Goal: Task Accomplishment & Management: Complete application form

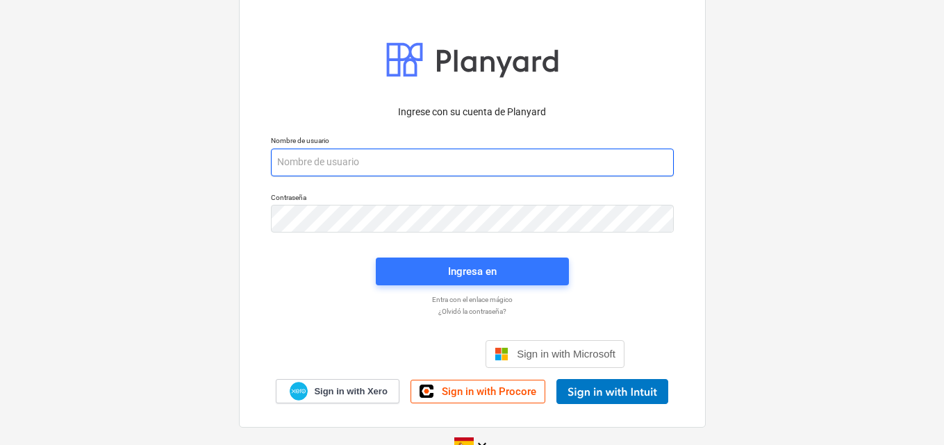
click at [316, 166] on input "email" at bounding box center [472, 163] width 403 height 28
paste input "[EMAIL_ADDRESS][DOMAIN_NAME]"
type input "[EMAIL_ADDRESS][DOMAIN_NAME]"
drag, startPoint x: 450, startPoint y: 165, endPoint x: 305, endPoint y: 161, distance: 145.3
click at [274, 146] on div "Nombre de usuario info+catiland@catilandpanama.com" at bounding box center [472, 156] width 403 height 40
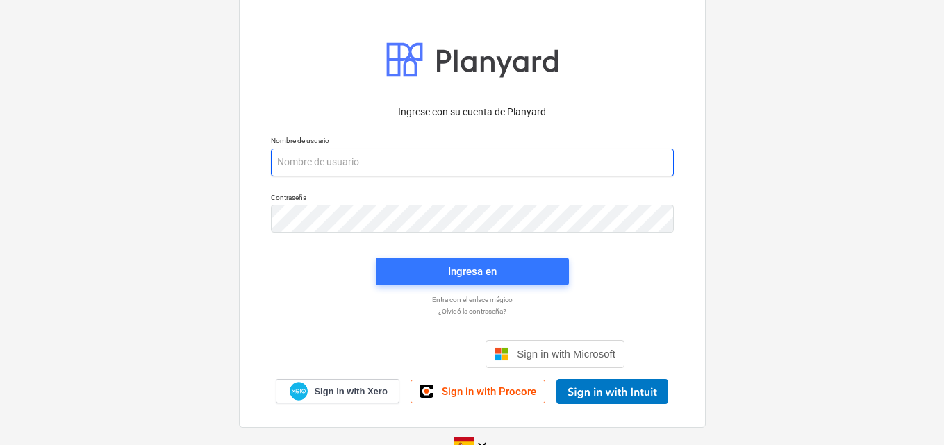
click at [309, 167] on input "email" at bounding box center [472, 163] width 403 height 28
paste input "[EMAIL_ADDRESS][DOMAIN_NAME]"
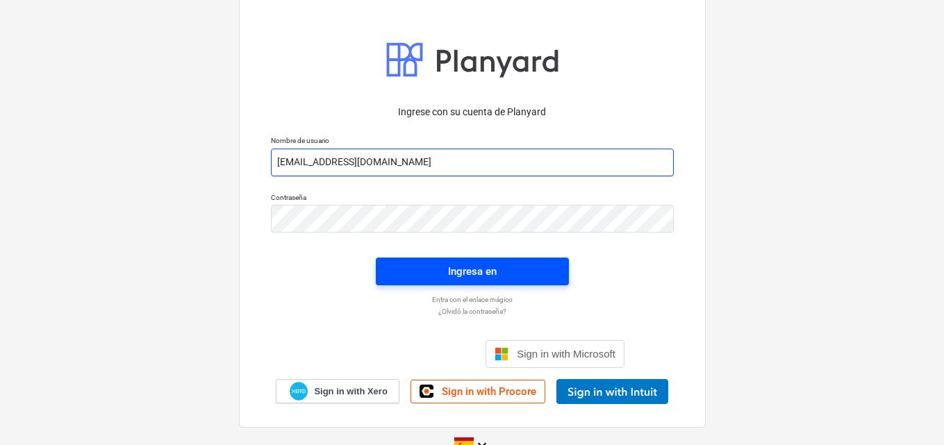
type input "[EMAIL_ADDRESS][DOMAIN_NAME]"
click at [450, 268] on div "Ingresa en" at bounding box center [472, 272] width 49 height 18
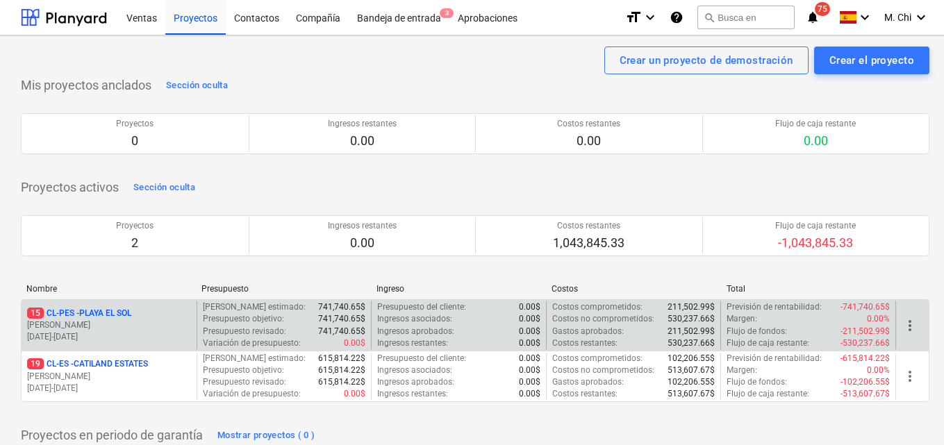
click at [94, 328] on p "[PERSON_NAME]" at bounding box center [109, 326] width 164 height 12
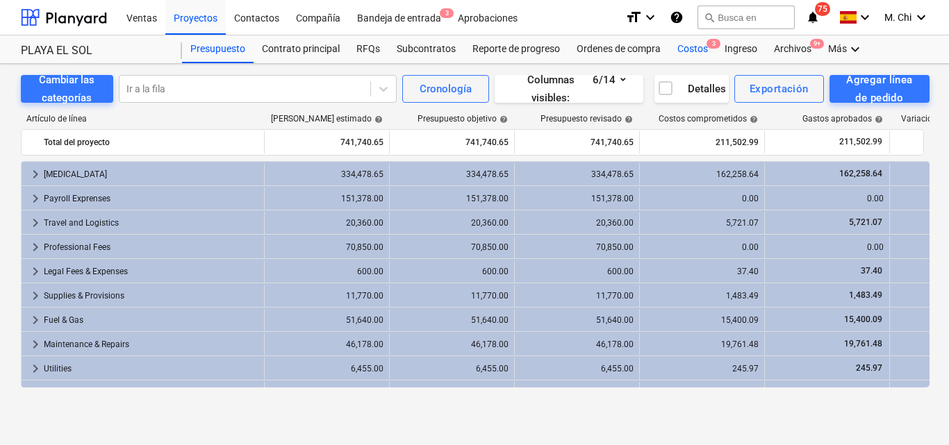
click at [683, 48] on div "Costos 3" at bounding box center [692, 49] width 47 height 28
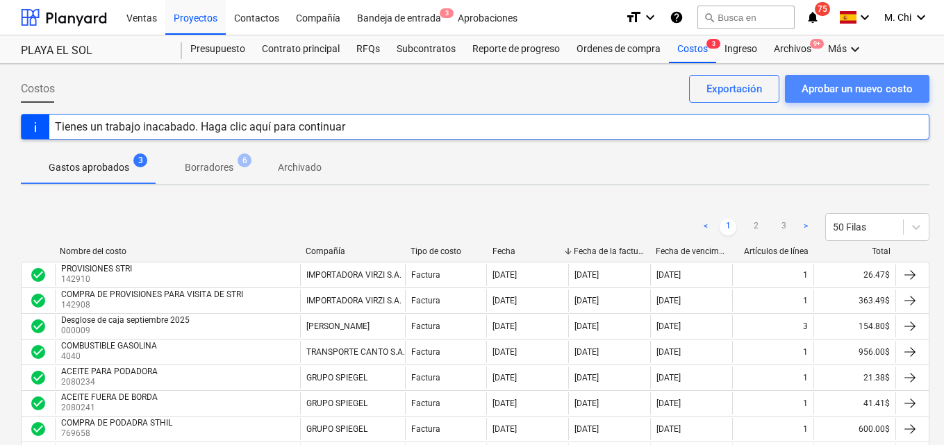
click at [849, 90] on div "Aprobar un nuevo costo" at bounding box center [857, 89] width 111 height 18
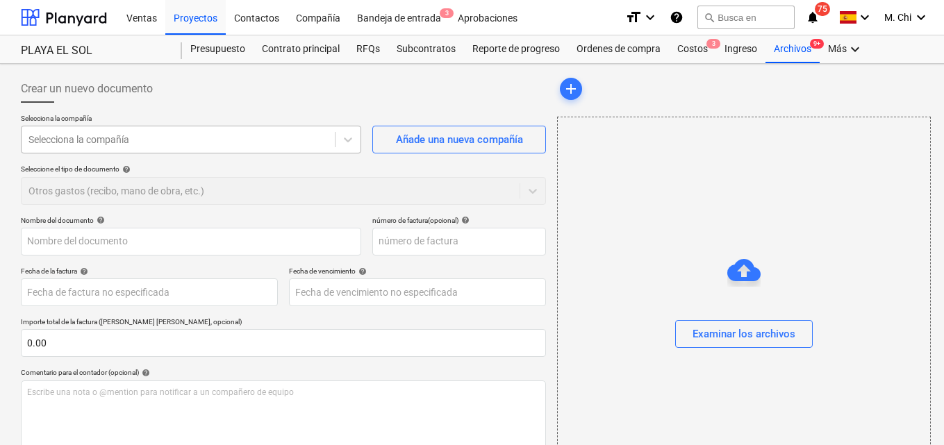
click at [199, 140] on div at bounding box center [178, 140] width 300 height 14
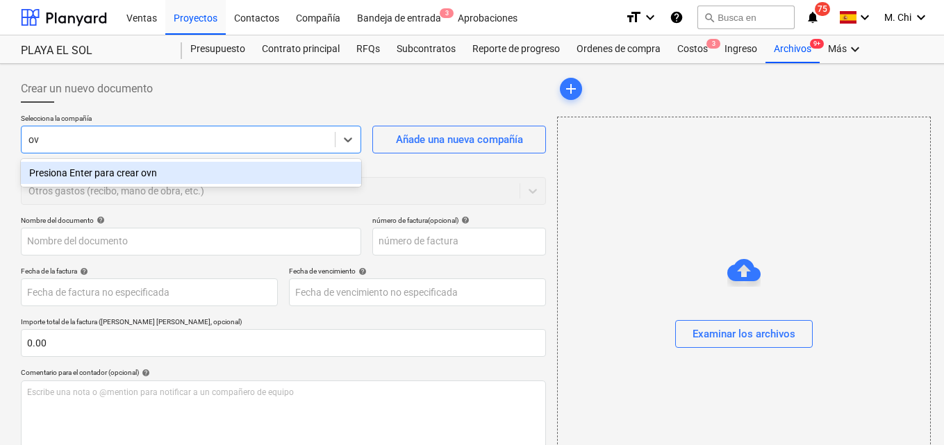
type input "o"
type input "GALAXY"
click at [140, 178] on div "GALAXY COMMUNICATIONS CORP." at bounding box center [191, 173] width 341 height 22
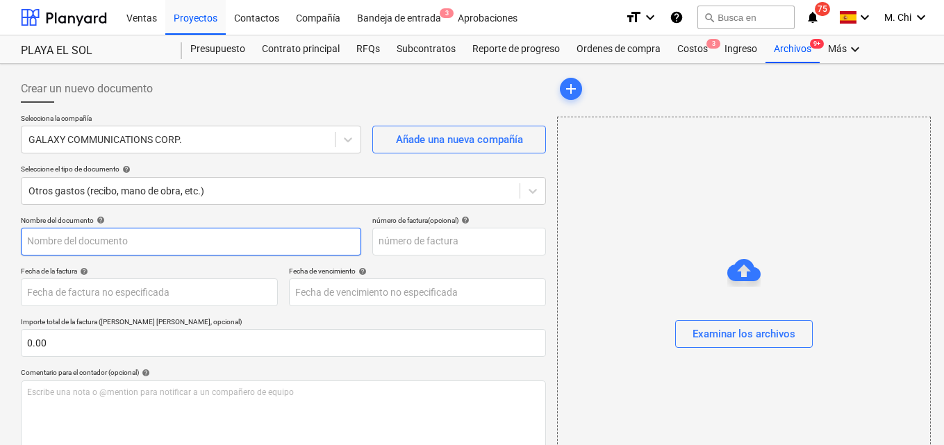
click at [111, 247] on input "text" at bounding box center [191, 242] width 341 height 28
type input "MENSUALIDAD DE TELULAR"
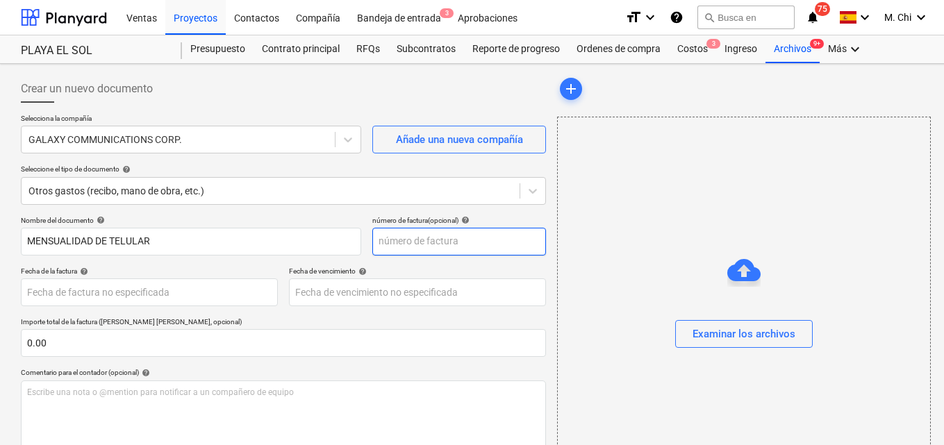
click at [424, 240] on input "text" at bounding box center [460, 242] width 174 height 28
type input "9"
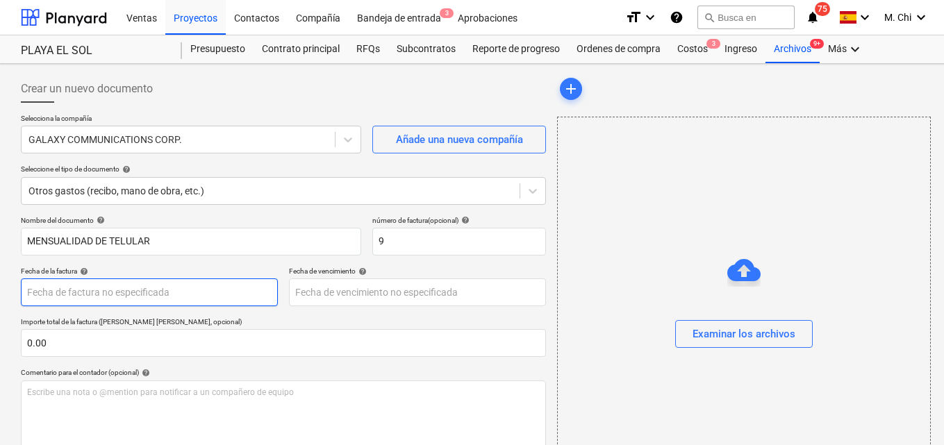
click at [126, 293] on body "Ventas Proyectos Contactos Compañía Bandeja de entrada 3 Aprobaciones format_si…" at bounding box center [472, 222] width 944 height 445
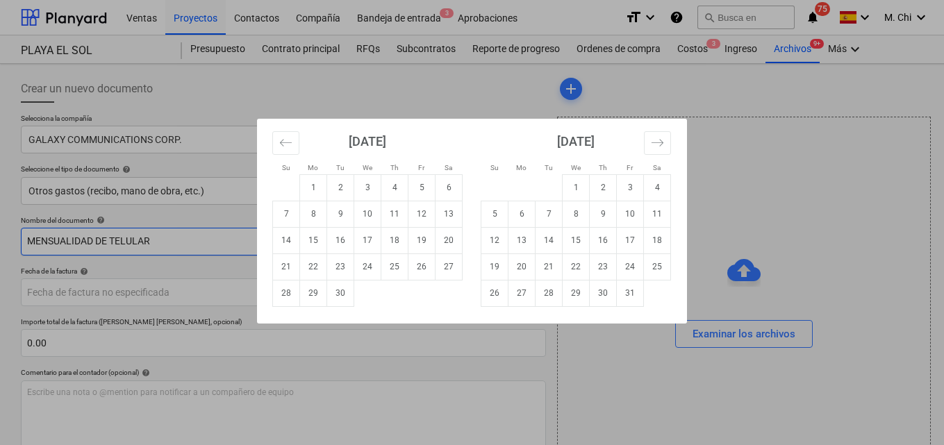
drag, startPoint x: 336, startPoint y: 240, endPoint x: 318, endPoint y: 240, distance: 18.8
click at [336, 239] on td "16" at bounding box center [340, 240] width 27 height 26
type input "[DATE]"
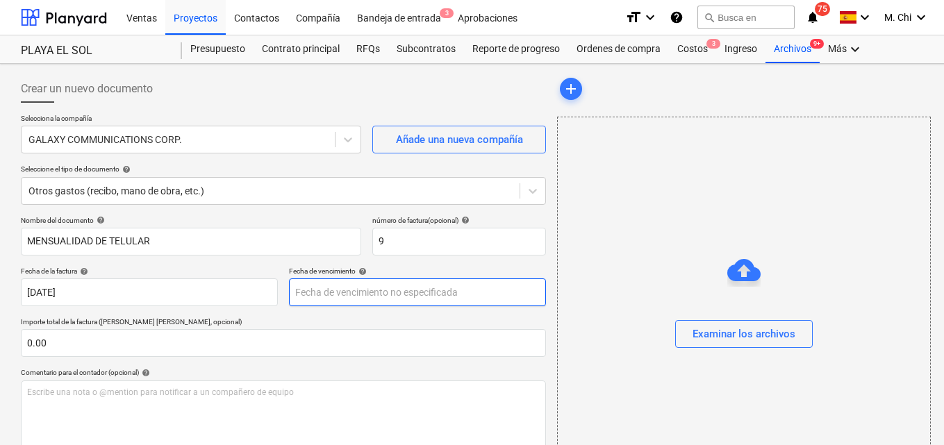
click at [309, 297] on body "Ventas Proyectos Contactos Compañía Bandeja de entrada 3 Aprobaciones format_si…" at bounding box center [472, 222] width 944 height 445
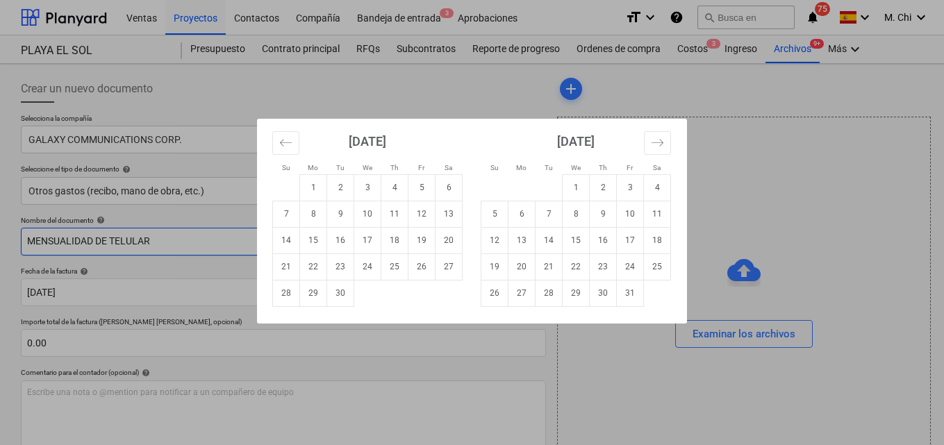
drag, startPoint x: 345, startPoint y: 240, endPoint x: 321, endPoint y: 250, distance: 26.5
click at [341, 243] on td "16" at bounding box center [340, 240] width 27 height 26
type input "[DATE]"
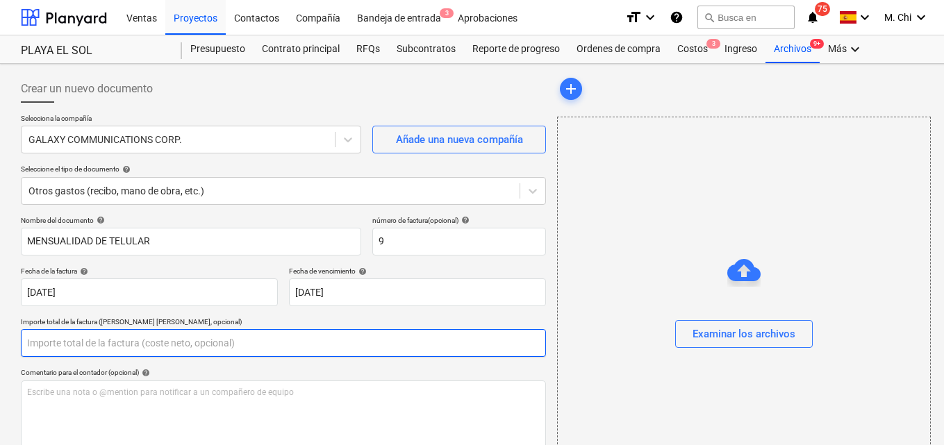
click at [197, 341] on input "text" at bounding box center [283, 343] width 525 height 28
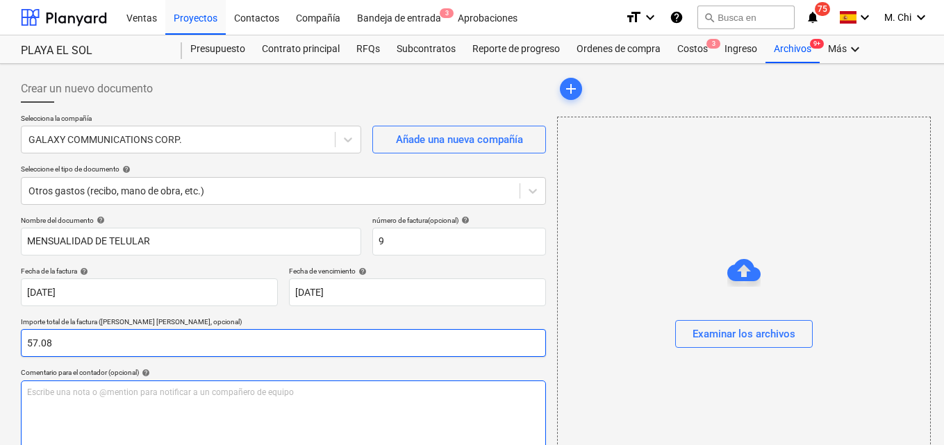
type input "57.08"
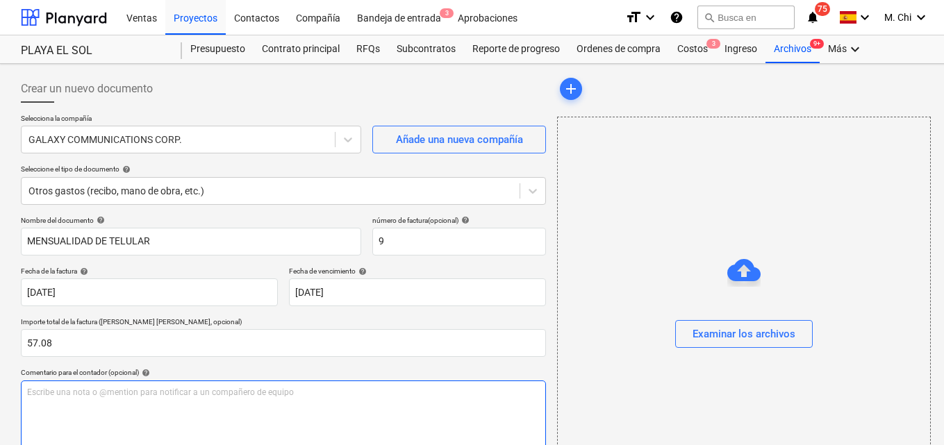
click at [138, 384] on div "Escribe una nota o @mention para notificar a un compañero de equipo ﻿" at bounding box center [283, 422] width 525 height 82
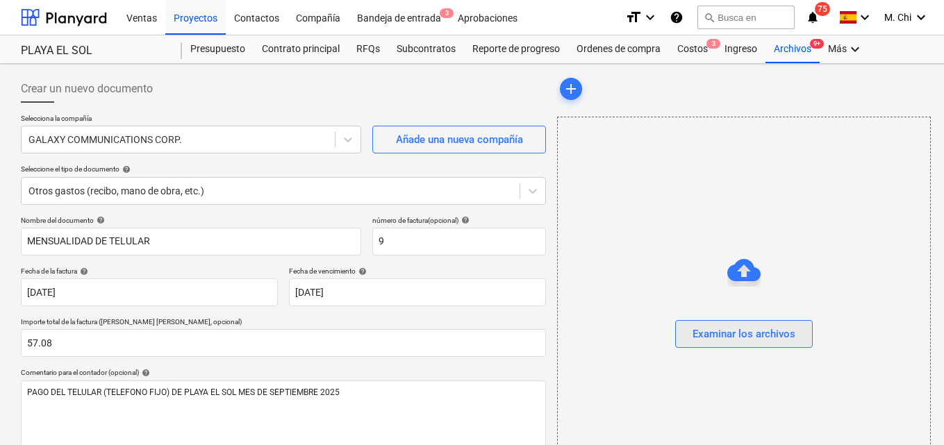
click at [731, 338] on div "Examinar los archivos" at bounding box center [744, 334] width 103 height 18
click at [733, 337] on div "Examinar los archivos" at bounding box center [744, 334] width 103 height 18
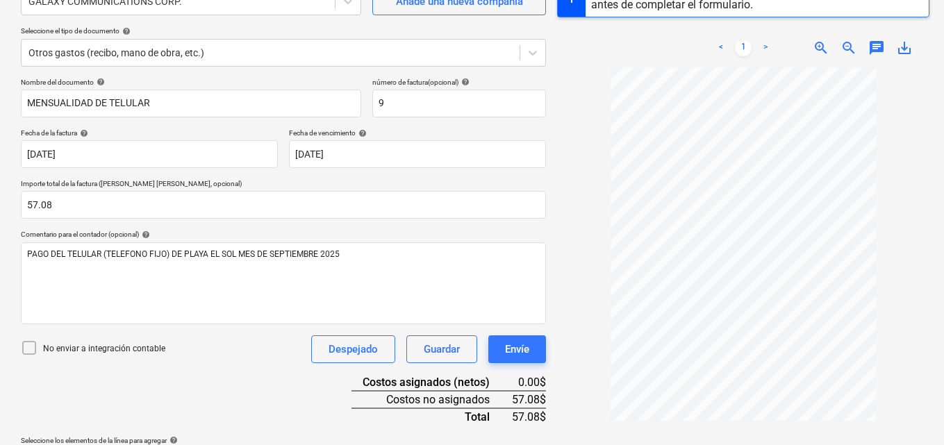
scroll to position [139, 0]
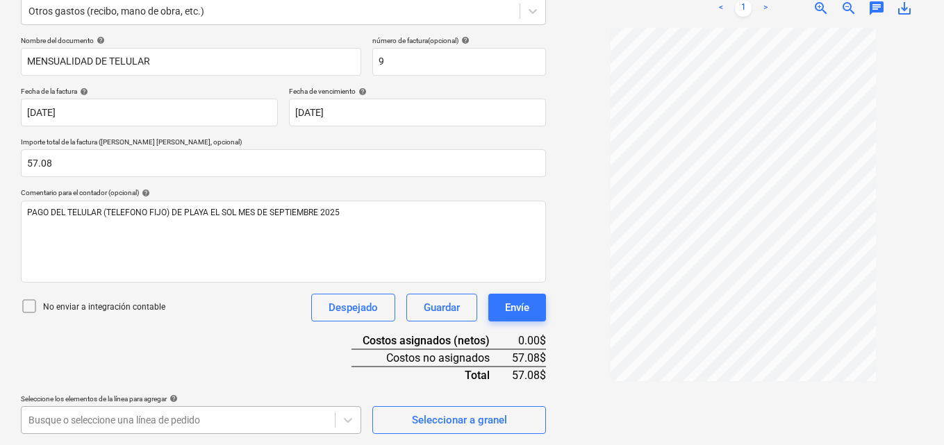
click at [201, 265] on body "Ventas Proyectos Contactos Compañía Bandeja de entrada 3 Aprobaciones format_si…" at bounding box center [472, 42] width 944 height 445
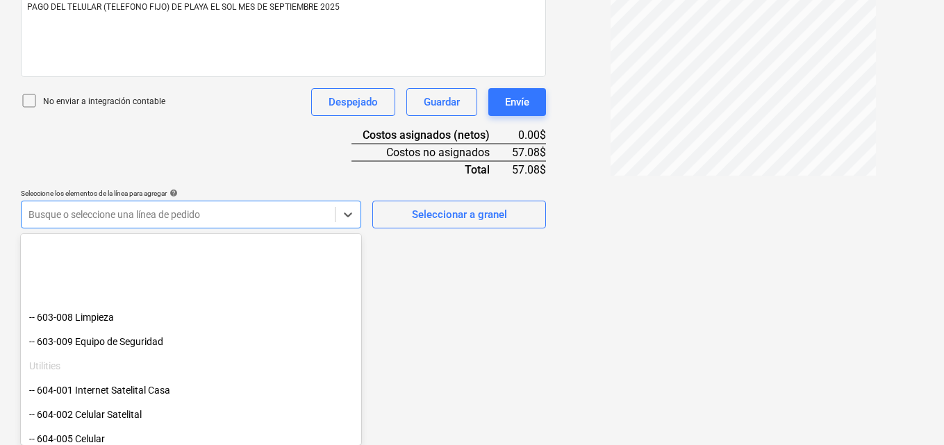
scroll to position [834, 0]
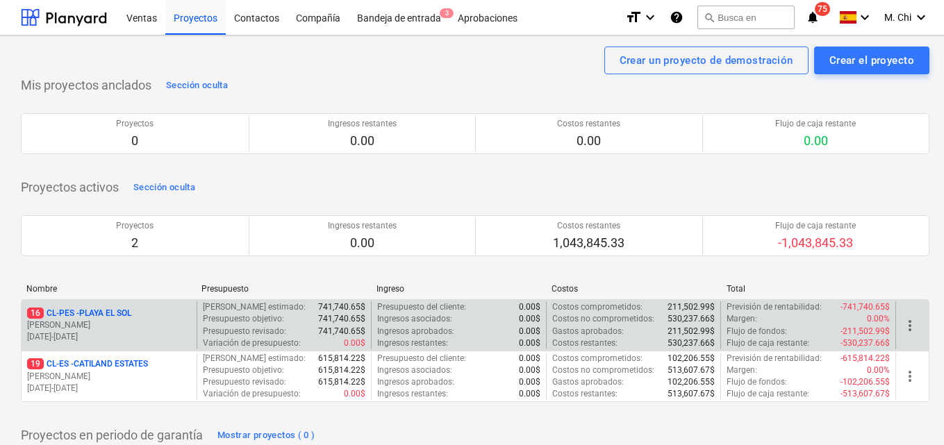
click at [96, 306] on div "16 CL-PES - PLAYA EL SOL C. Perez 31.12.2024 - 31.01.2026" at bounding box center [109, 326] width 175 height 48
click at [108, 320] on p "[PERSON_NAME]" at bounding box center [109, 326] width 164 height 12
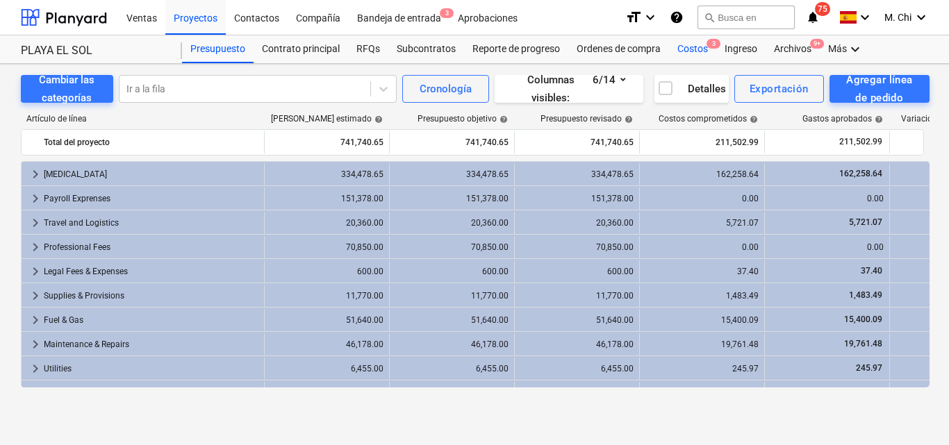
click at [692, 51] on div "Costos 3" at bounding box center [692, 49] width 47 height 28
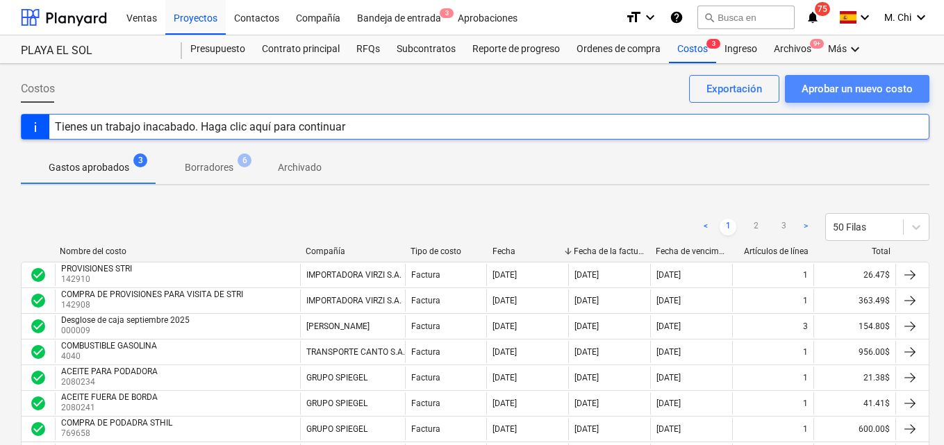
click at [837, 85] on div "Aprobar un nuevo costo" at bounding box center [857, 89] width 111 height 18
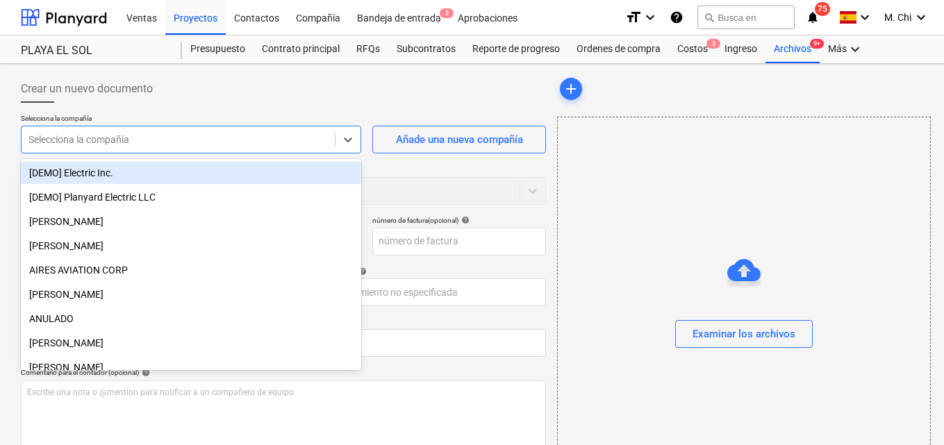
click at [132, 145] on div at bounding box center [178, 140] width 300 height 14
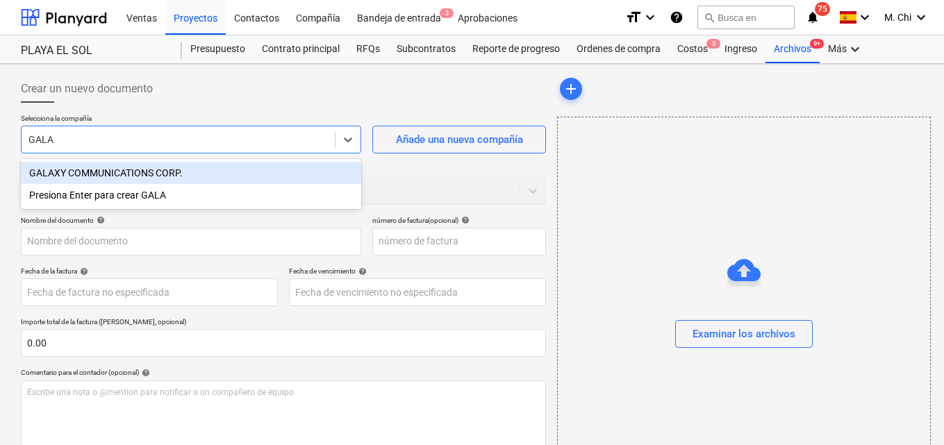
type input "GALAX"
drag, startPoint x: 150, startPoint y: 170, endPoint x: 240, endPoint y: 222, distance: 103.4
click at [152, 171] on div "GALAXY COMMUNICATIONS CORP." at bounding box center [191, 173] width 341 height 22
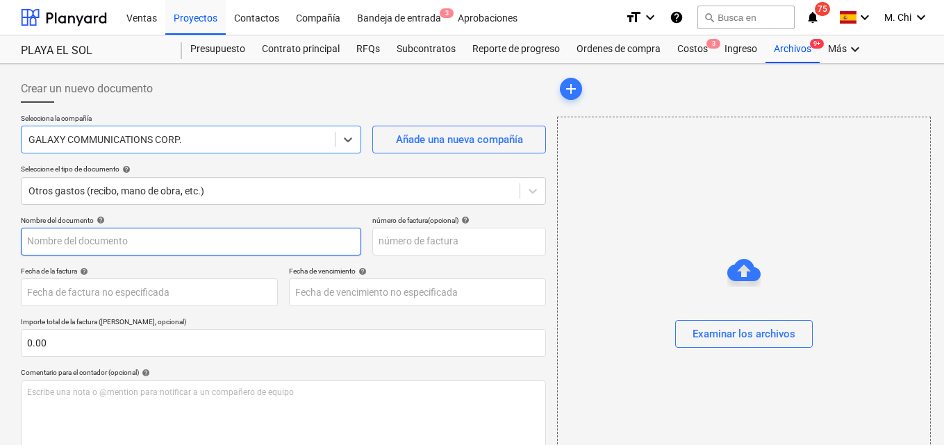
click at [145, 246] on input "text" at bounding box center [191, 242] width 341 height 28
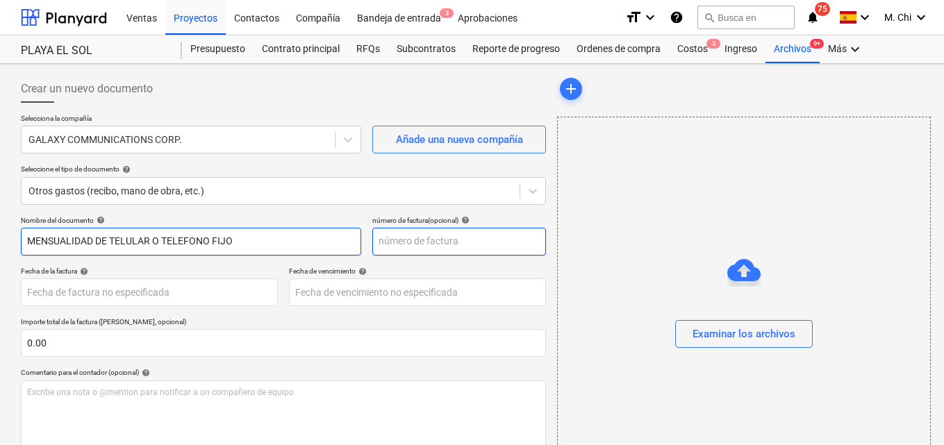
type input "MENSUALIDAD DE TELULAR O TELEFONO FIJO"
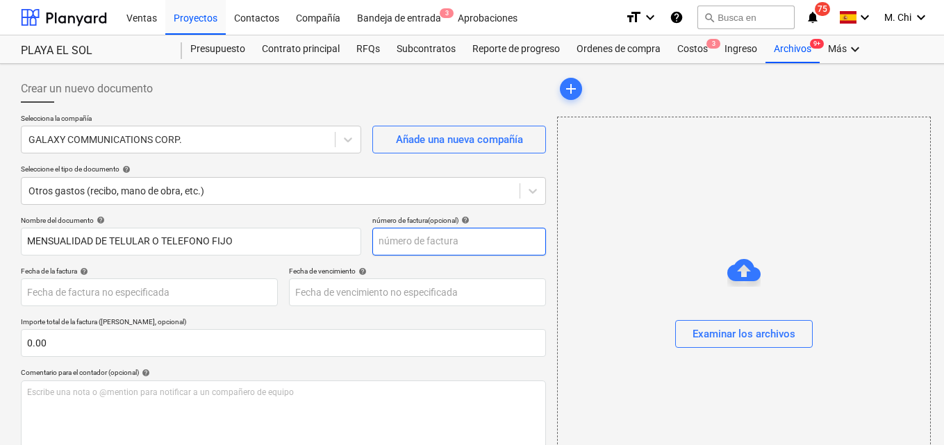
click at [407, 249] on input "text" at bounding box center [460, 242] width 174 height 28
type input "0"
type input "9"
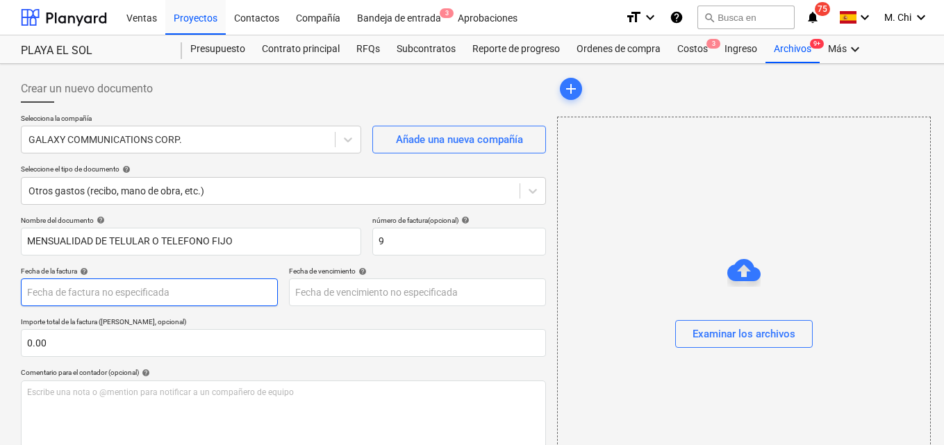
click at [76, 291] on body "Ventas Proyectos Contactos Compañía Bandeja de entrada 3 Aprobaciones format_si…" at bounding box center [472, 222] width 944 height 445
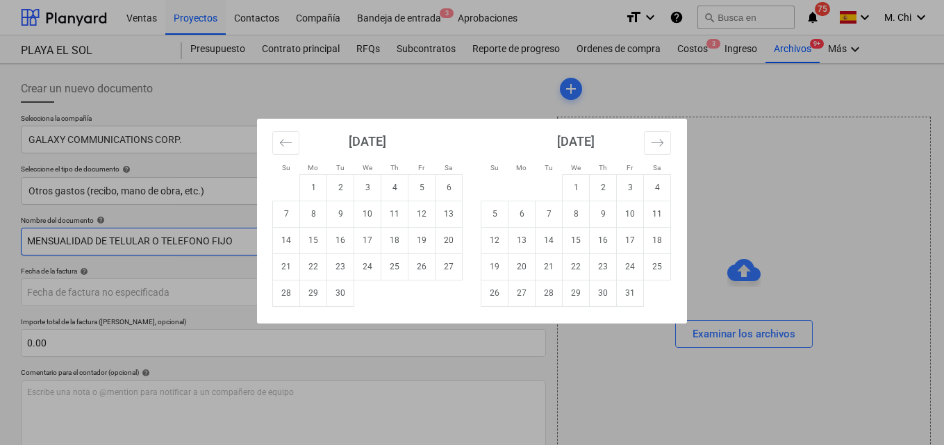
drag, startPoint x: 341, startPoint y: 242, endPoint x: 332, endPoint y: 249, distance: 11.4
click at [342, 242] on td "16" at bounding box center [340, 240] width 27 height 26
type input "[DATE]"
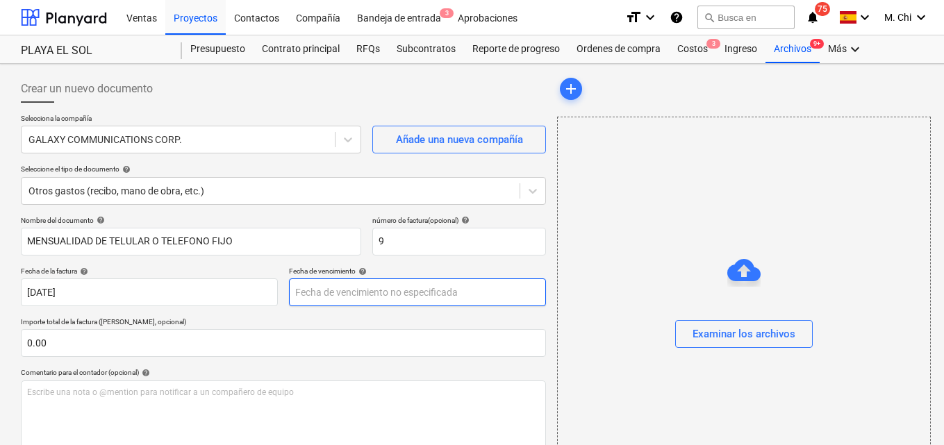
click at [330, 292] on body "Ventas Proyectos Contactos Compañía Bandeja de entrada 3 Aprobaciones format_si…" at bounding box center [472, 222] width 944 height 445
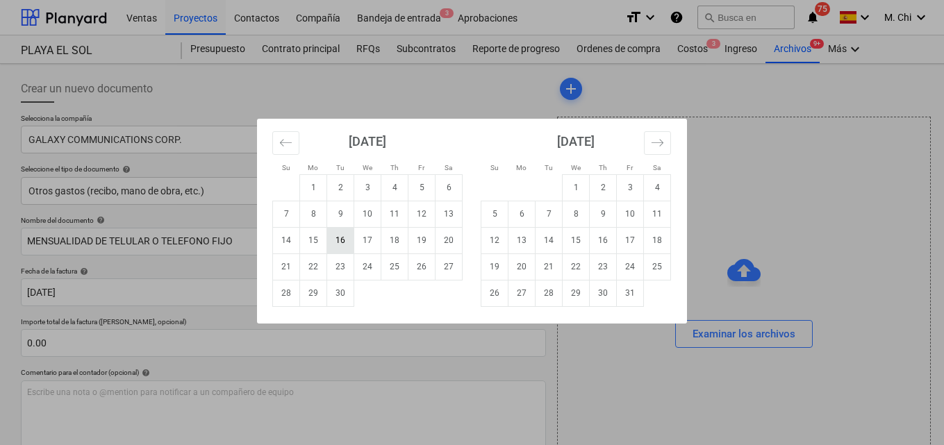
click at [340, 240] on td "16" at bounding box center [340, 240] width 27 height 26
type input "[DATE]"
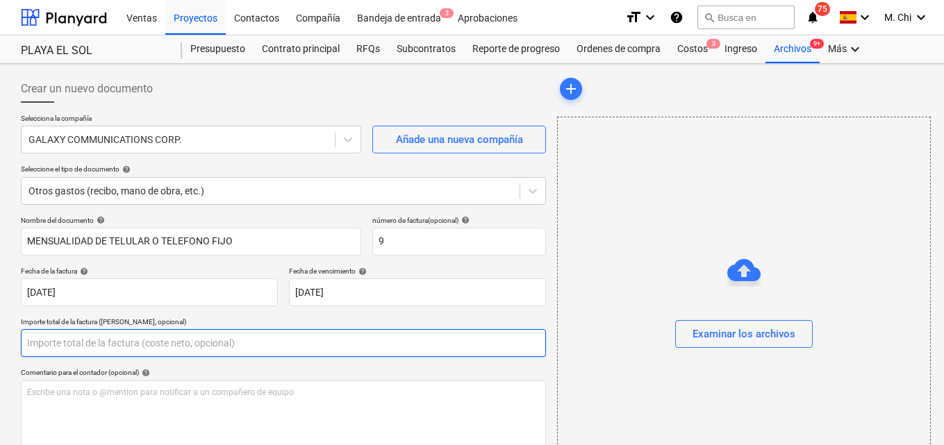
click at [112, 350] on input "text" at bounding box center [283, 343] width 525 height 28
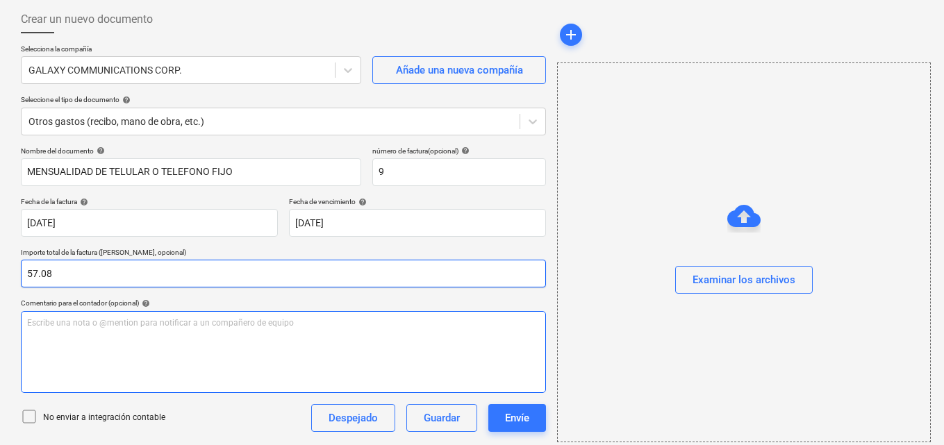
type input "57.08"
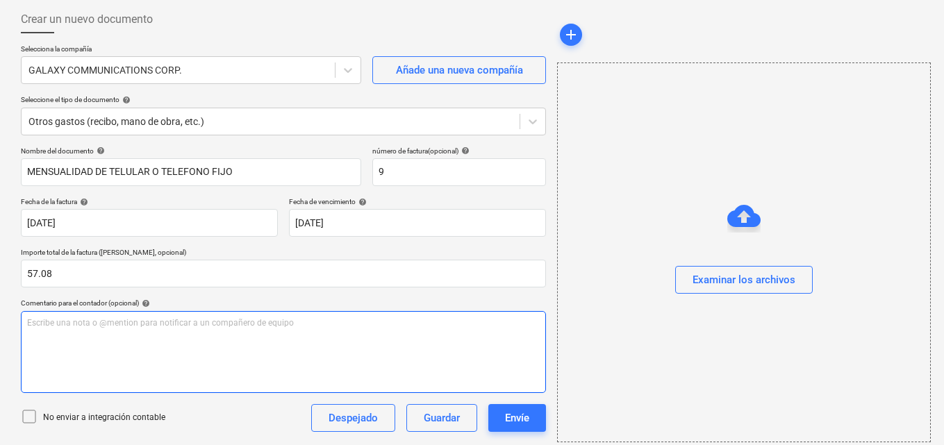
click at [115, 337] on div "Escribe una nota o @mention para notificar a un compañero de equipo ﻿" at bounding box center [283, 352] width 525 height 82
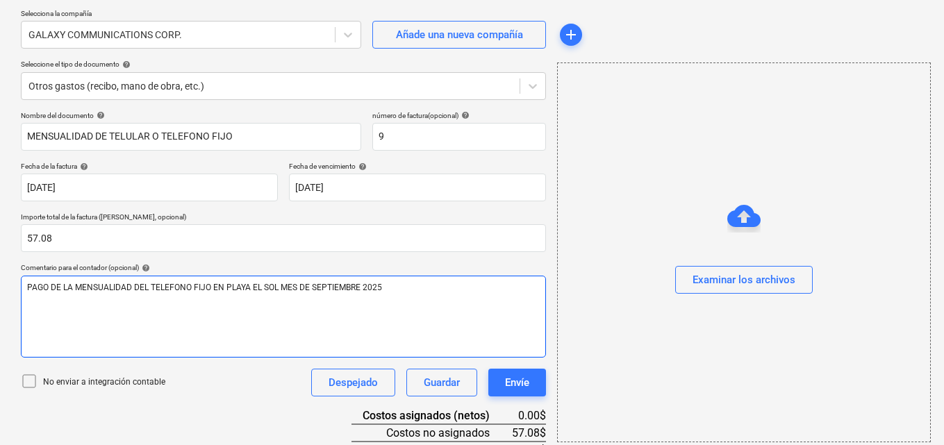
scroll to position [180, 0]
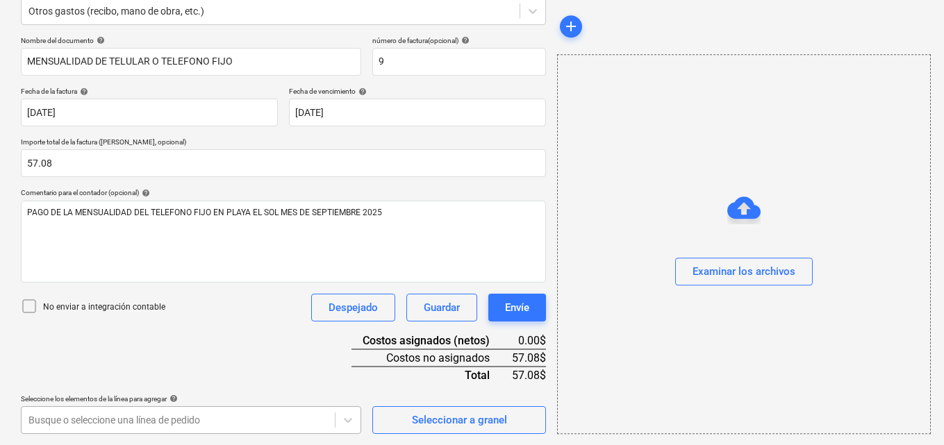
drag, startPoint x: 124, startPoint y: 401, endPoint x: 126, endPoint y: 410, distance: 9.3
click at [124, 402] on div "Seleccione los elementos de la línea para agregar help" at bounding box center [191, 399] width 341 height 9
click at [126, 265] on body "Ventas Proyectos Contactos Compañía Bandeja de entrada 3 Aprobaciones format_si…" at bounding box center [472, 42] width 944 height 445
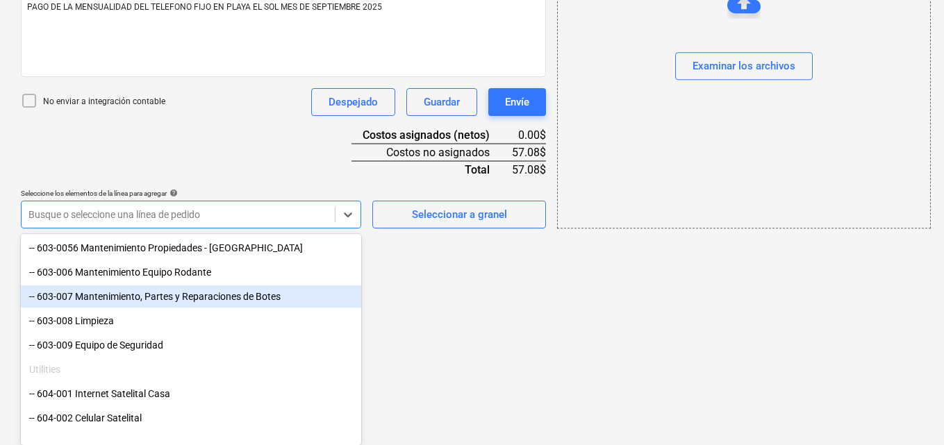
scroll to position [764, 0]
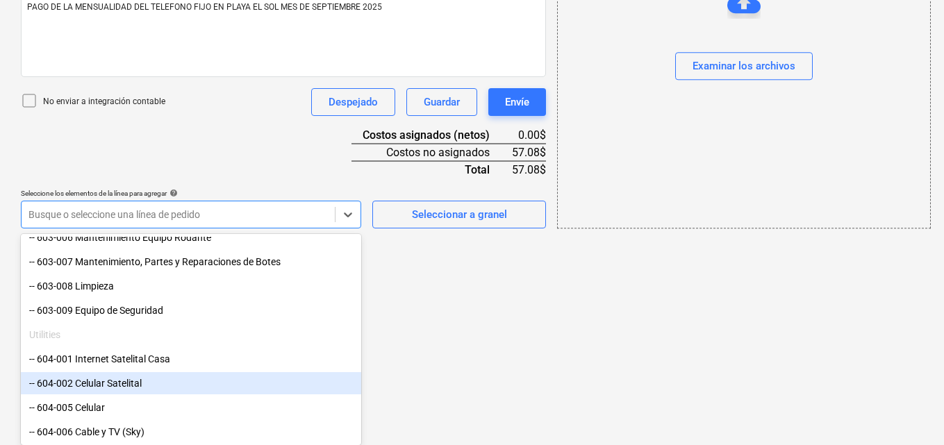
click at [79, 382] on div "-- 604-002 Celular Satelital" at bounding box center [191, 384] width 341 height 22
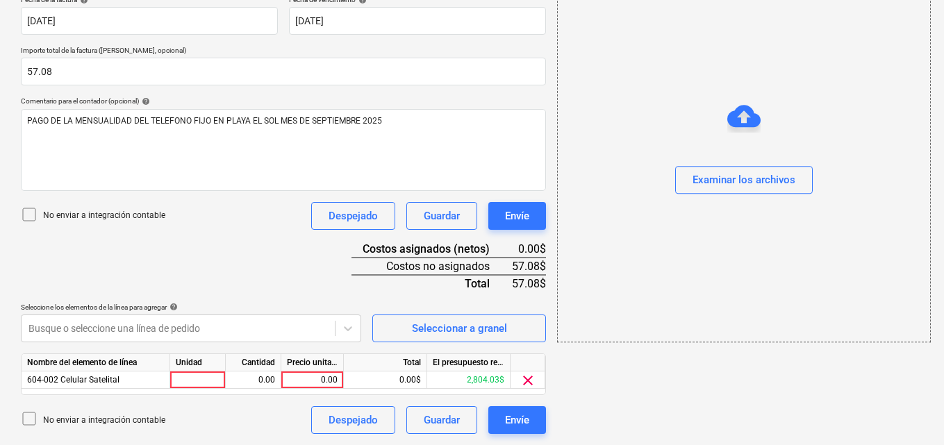
scroll to position [272, 0]
click at [207, 376] on div at bounding box center [198, 380] width 56 height 17
type input "1"
click at [257, 385] on div "0.00" at bounding box center [253, 380] width 44 height 17
click at [290, 374] on div "0.00" at bounding box center [312, 380] width 51 height 17
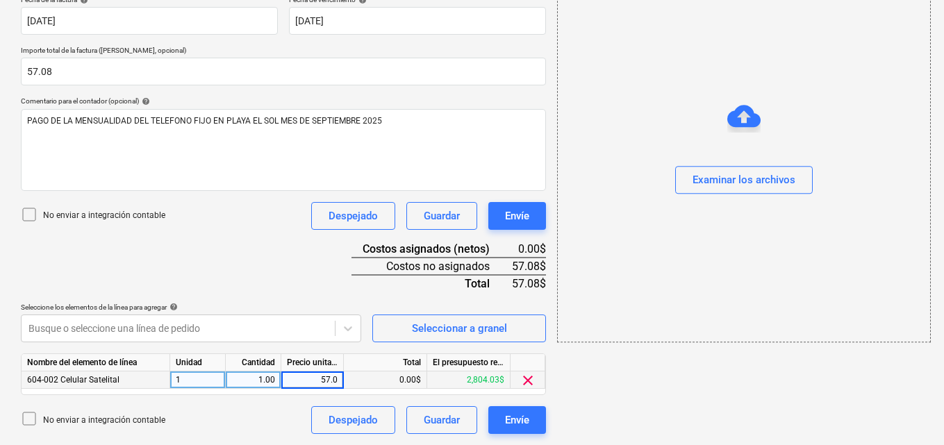
type input "57.08"
click at [776, 345] on div "add Examinar los archivos" at bounding box center [744, 119] width 384 height 642
click at [721, 172] on div "Examinar los archivos" at bounding box center [744, 181] width 103 height 18
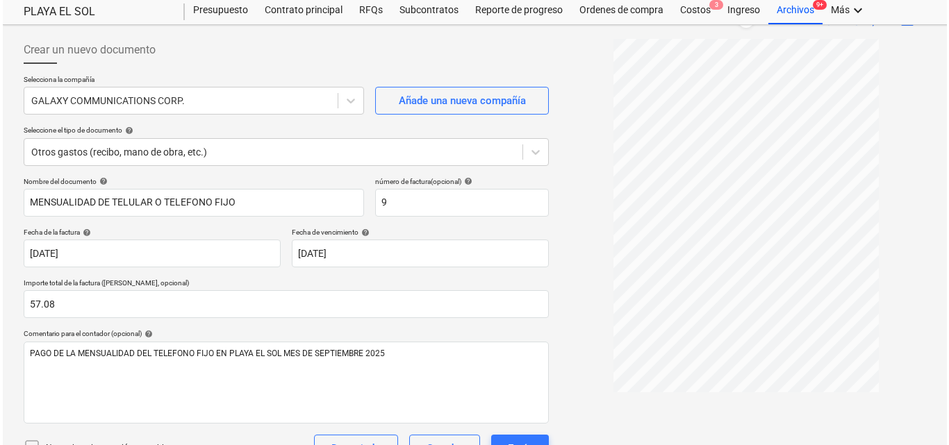
scroll to position [272, 0]
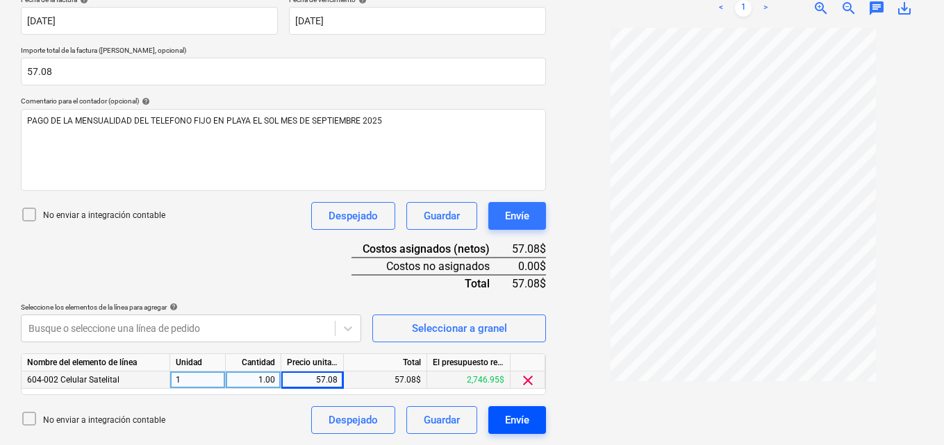
click at [512, 420] on div "Envíe" at bounding box center [517, 420] width 24 height 18
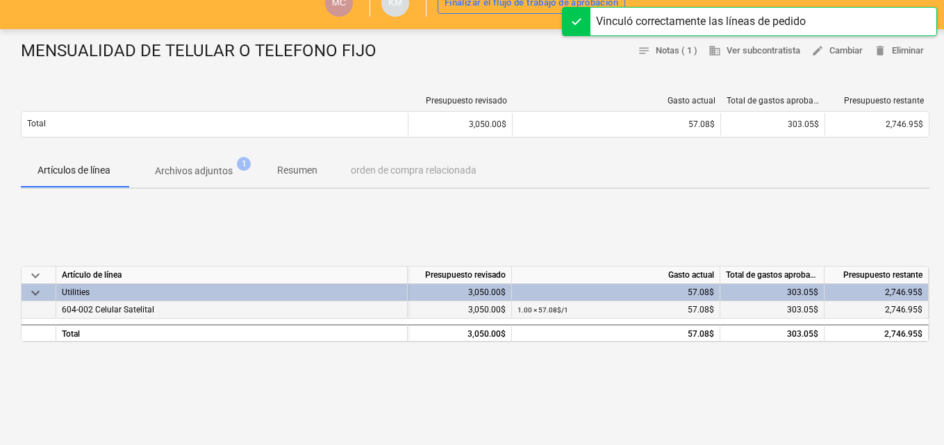
scroll to position [139, 0]
